Goal: Task Accomplishment & Management: Complete application form

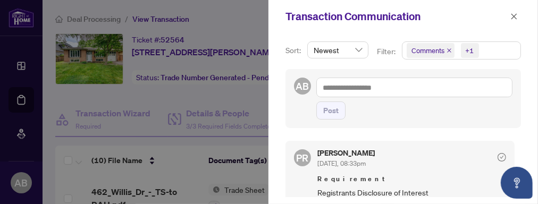
drag, startPoint x: 512, startPoint y: 15, endPoint x: 388, endPoint y: 116, distance: 160.5
click at [512, 14] on icon "close" at bounding box center [514, 16] width 6 height 6
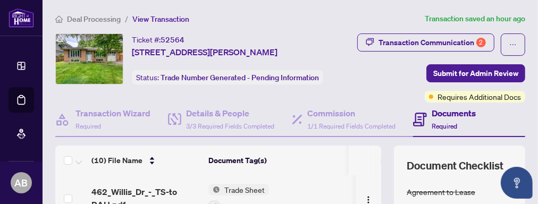
scroll to position [239, 0]
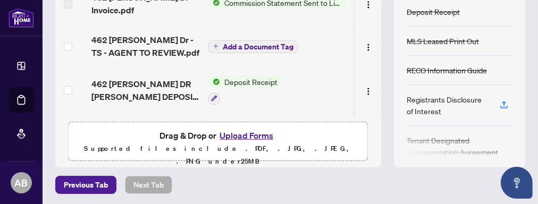
click at [248, 134] on button "Upload Forms" at bounding box center [246, 136] width 60 height 14
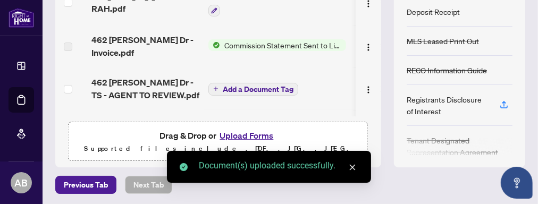
click at [354, 168] on icon "close" at bounding box center [351, 167] width 7 height 7
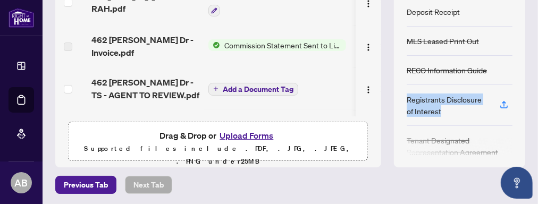
drag, startPoint x: 402, startPoint y: 105, endPoint x: 468, endPoint y: 106, distance: 65.9
click at [468, 106] on div "Registrants Disclosure of Interest" at bounding box center [446, 104] width 80 height 23
copy div "Registrants Disclosure of Interest"
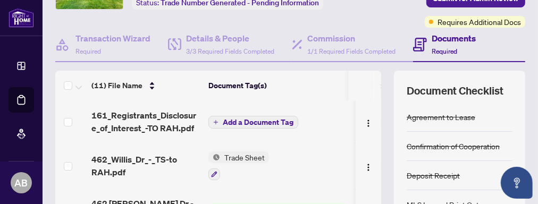
scroll to position [93, 0]
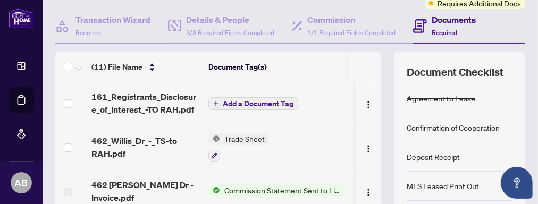
click at [277, 101] on span "Add a Document Tag" at bounding box center [258, 103] width 71 height 7
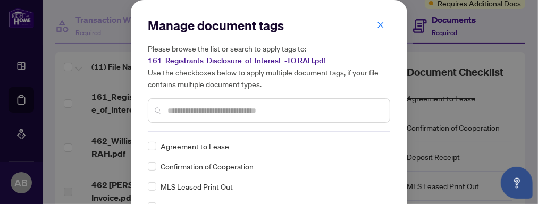
click at [162, 109] on div at bounding box center [269, 110] width 242 height 24
click at [169, 109] on input "text" at bounding box center [274, 111] width 214 height 12
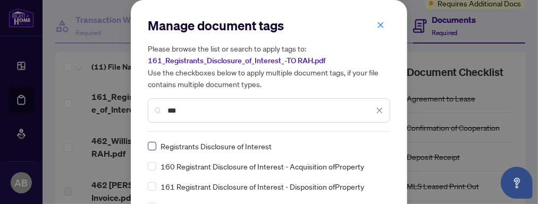
type input "***"
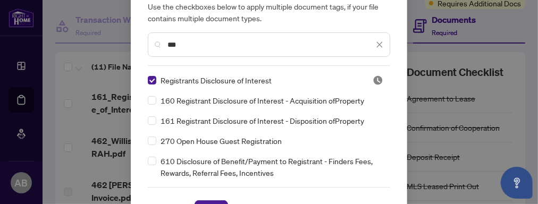
scroll to position [96, 0]
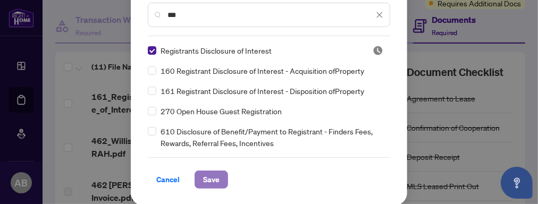
click at [208, 179] on span "Save" at bounding box center [211, 179] width 16 height 17
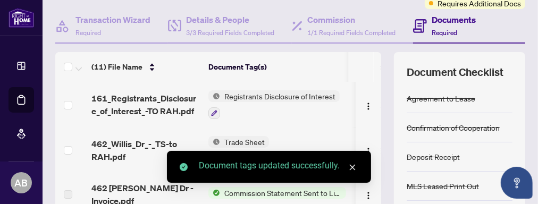
click at [352, 166] on icon "close" at bounding box center [351, 167] width 7 height 7
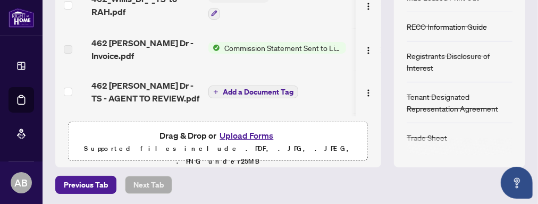
scroll to position [0, 0]
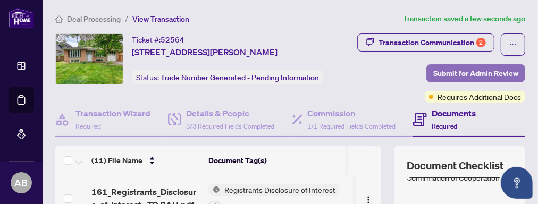
click at [464, 71] on span "Submit for Admin Review" at bounding box center [475, 73] width 85 height 17
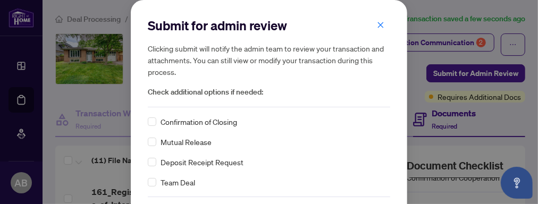
scroll to position [40, 0]
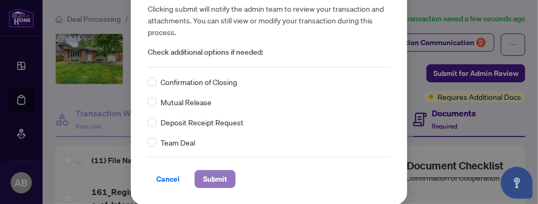
click at [203, 178] on span "Submit" at bounding box center [215, 179] width 24 height 17
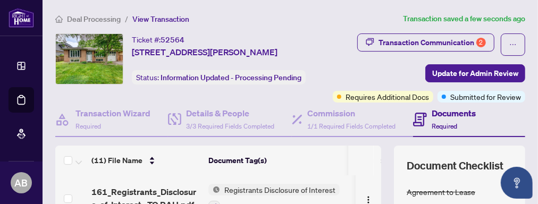
scroll to position [0, 0]
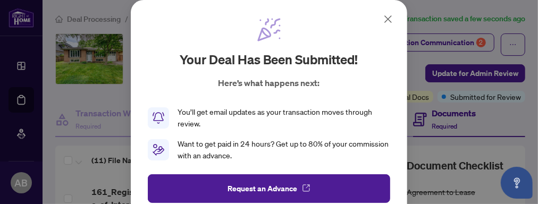
click at [384, 20] on icon at bounding box center [387, 19] width 13 height 13
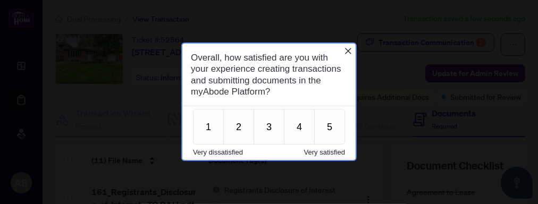
click at [343, 48] on icon "Close button" at bounding box center [347, 51] width 8 height 8
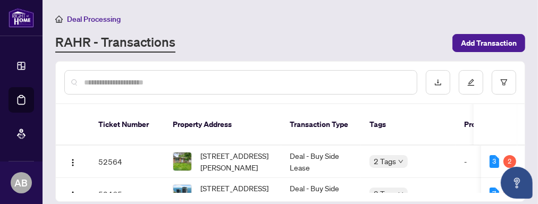
click at [81, 44] on link "RAHR - Transactions" at bounding box center [115, 42] width 120 height 19
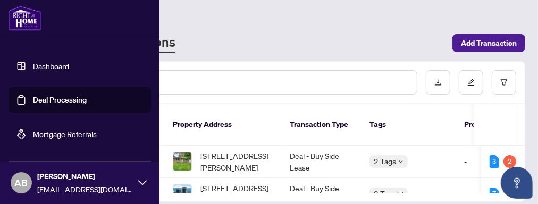
click at [44, 69] on link "Dashboard" at bounding box center [51, 66] width 36 height 10
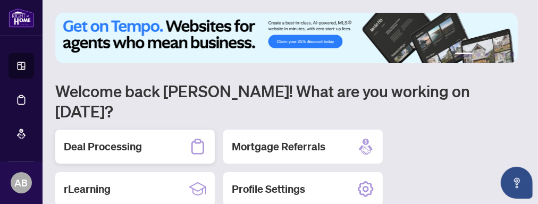
click at [112, 139] on h2 "Deal Processing" at bounding box center [103, 146] width 78 height 15
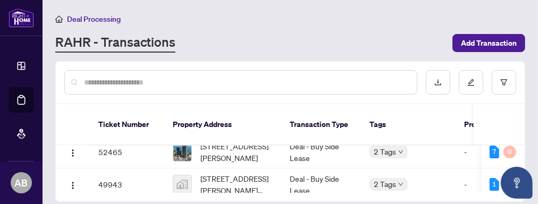
scroll to position [31, 0]
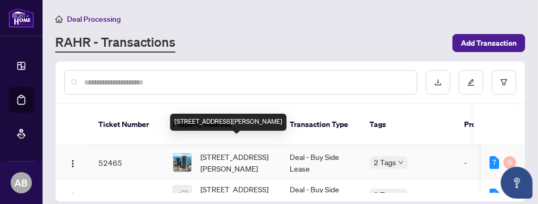
click at [258, 151] on span "[STREET_ADDRESS][PERSON_NAME]" at bounding box center [236, 162] width 72 height 23
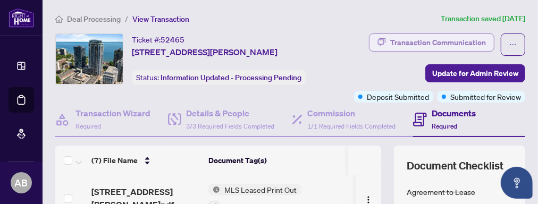
click at [419, 38] on div "Transaction Communication" at bounding box center [438, 42] width 96 height 17
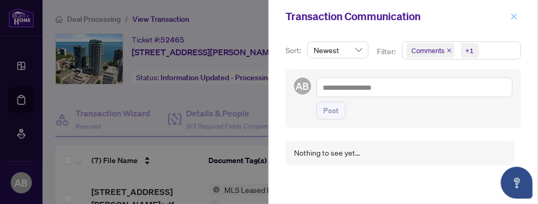
click at [515, 15] on icon "close" at bounding box center [513, 16] width 7 height 7
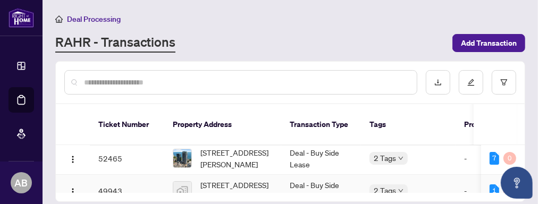
scroll to position [72, 0]
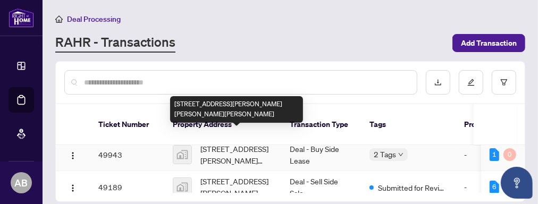
click at [235, 143] on span "[STREET_ADDRESS][PERSON_NAME][PERSON_NAME][PERSON_NAME]" at bounding box center [236, 154] width 72 height 23
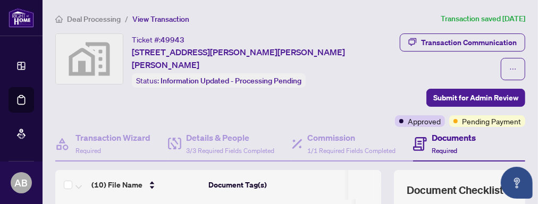
click at [443, 147] on span "Required" at bounding box center [444, 151] width 25 height 8
click at [444, 131] on h4 "Documents" at bounding box center [454, 137] width 44 height 13
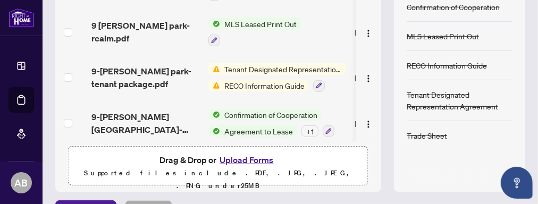
scroll to position [177, 0]
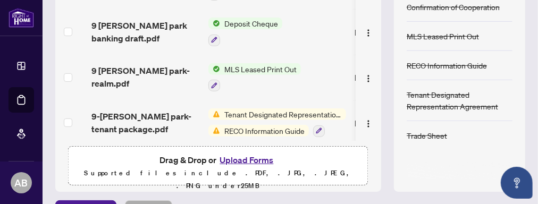
click at [276, 108] on span "Tenant Designated Representation Agreement" at bounding box center [283, 114] width 126 height 12
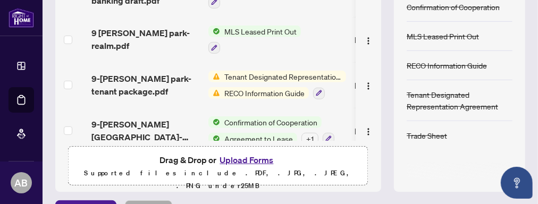
scroll to position [195, 0]
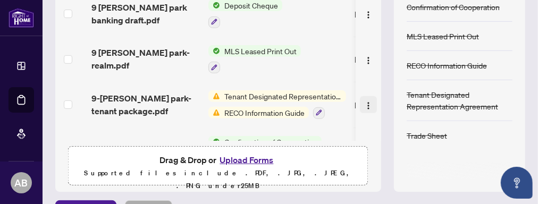
click at [364, 101] on img "button" at bounding box center [368, 105] width 8 height 8
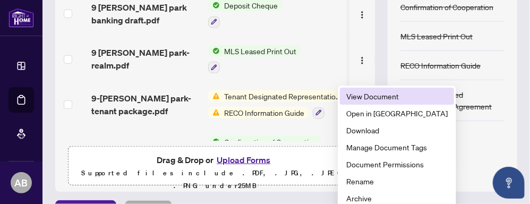
click at [373, 97] on span "View Document" at bounding box center [396, 96] width 101 height 12
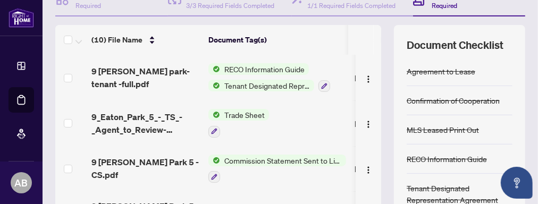
click at [272, 63] on span "RECO Information Guide" at bounding box center [264, 69] width 89 height 12
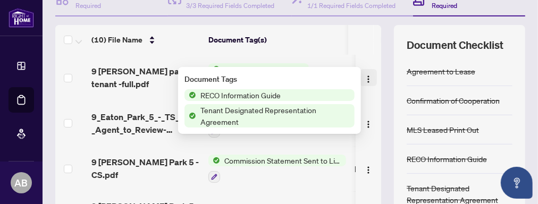
click at [364, 75] on img "button" at bounding box center [368, 79] width 8 height 8
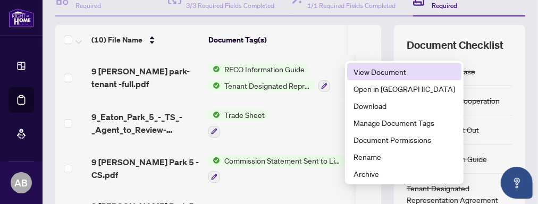
click at [369, 72] on span "View Document" at bounding box center [403, 72] width 101 height 12
